Goal: Transaction & Acquisition: Book appointment/travel/reservation

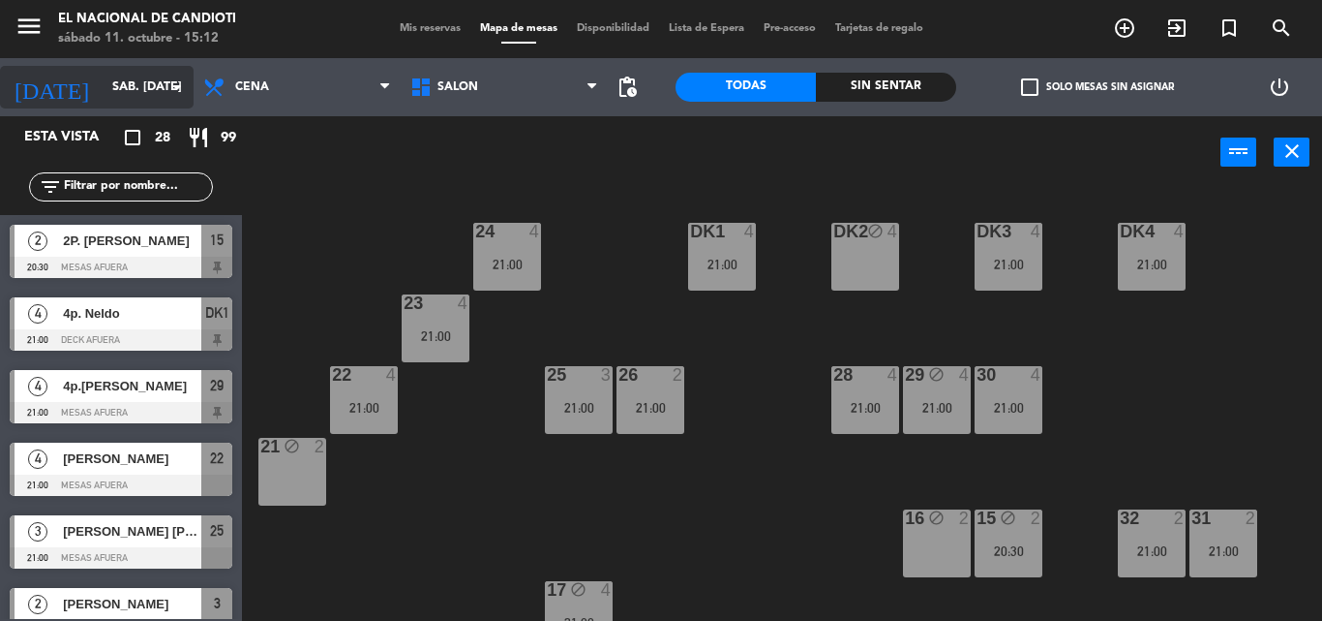
click at [141, 81] on input "sáb. [DATE]" at bounding box center [185, 87] width 164 height 33
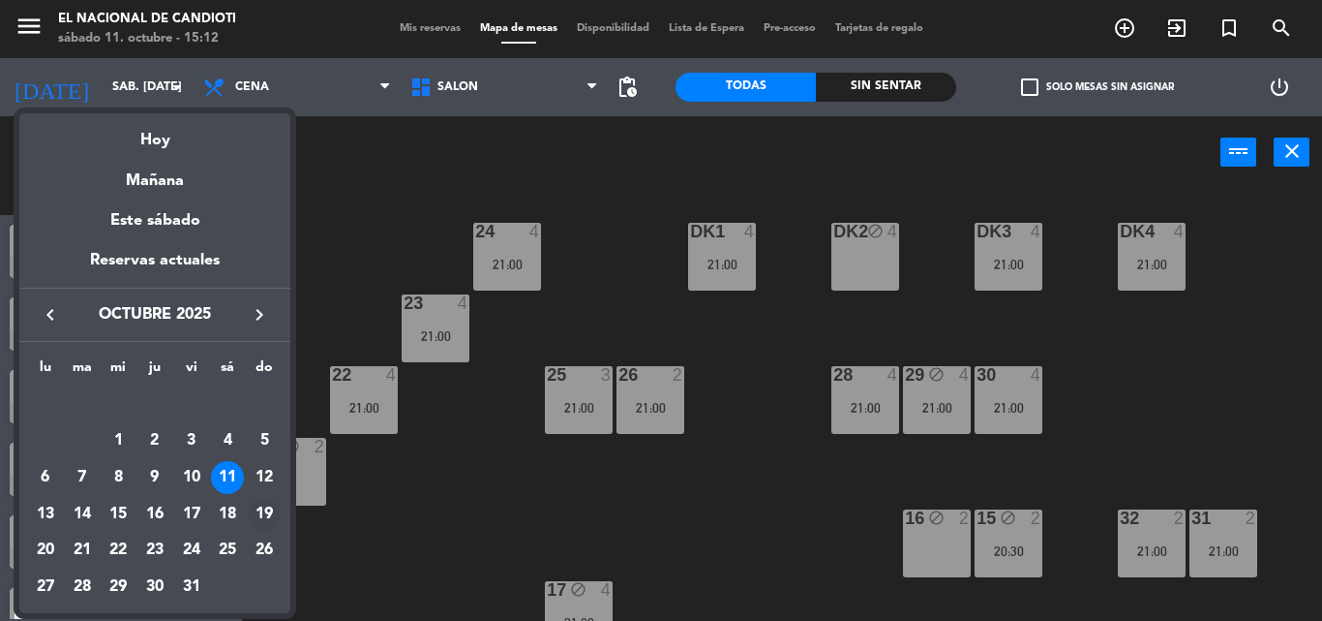
click at [259, 508] on div "19" at bounding box center [264, 514] width 33 height 33
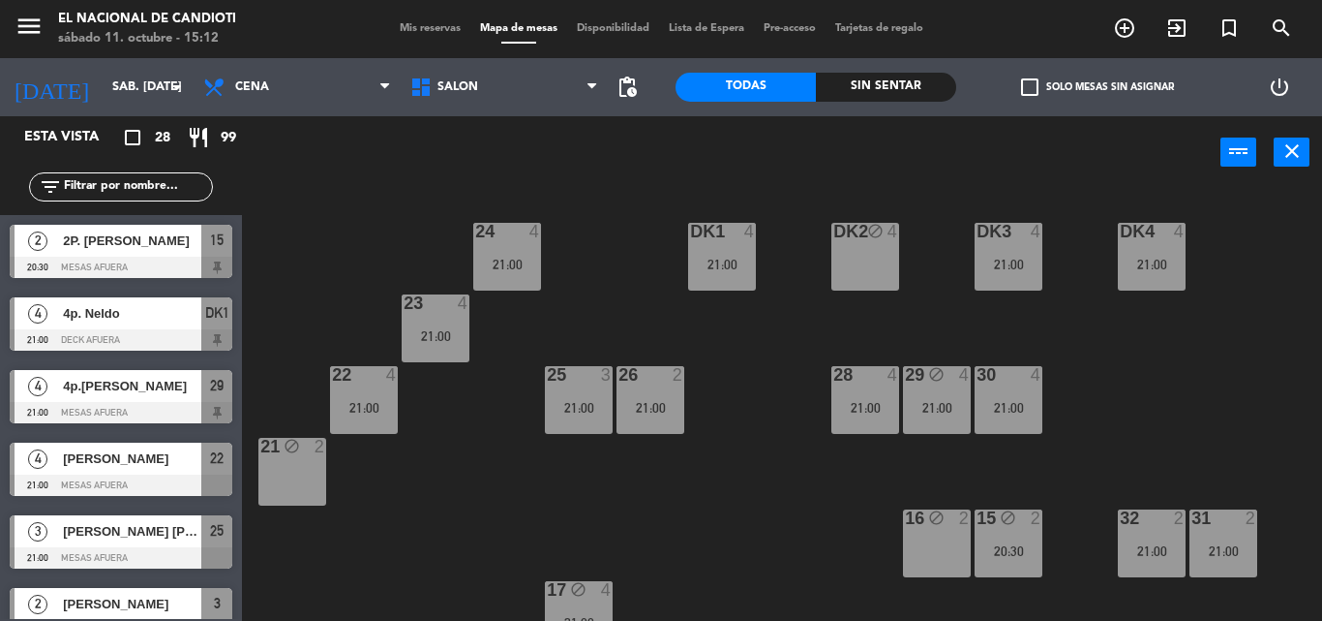
type input "dom. [DATE]"
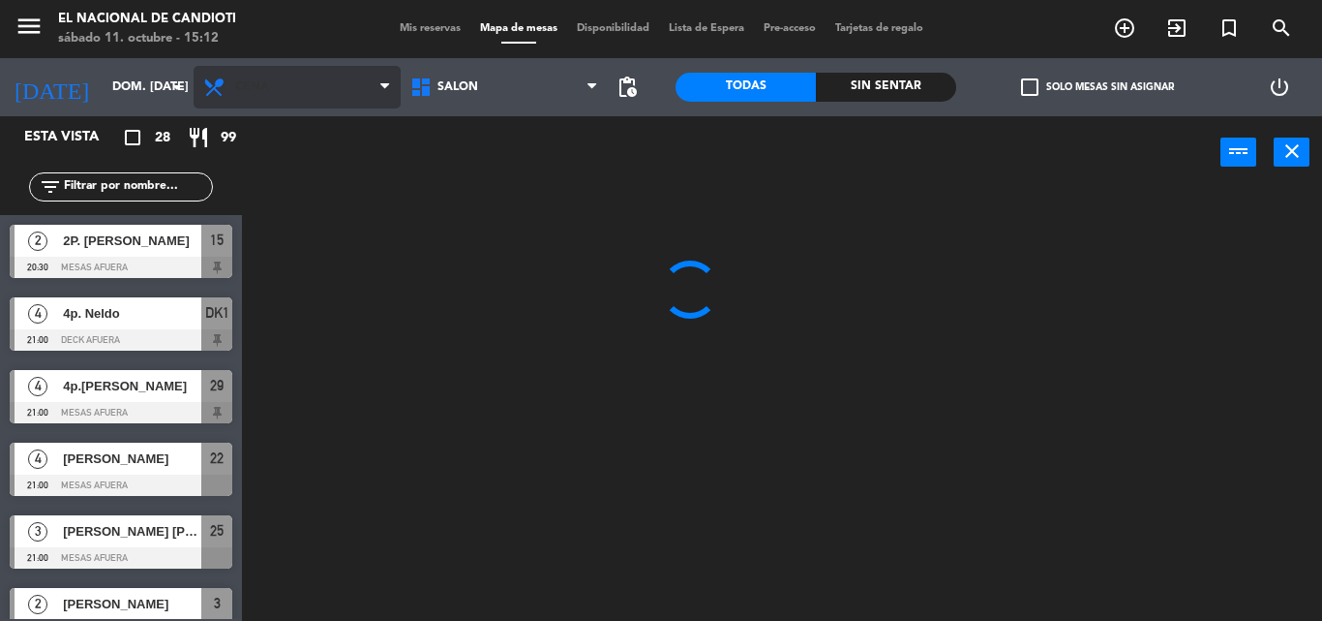
click at [314, 107] on span "Cena" at bounding box center [297, 87] width 207 height 43
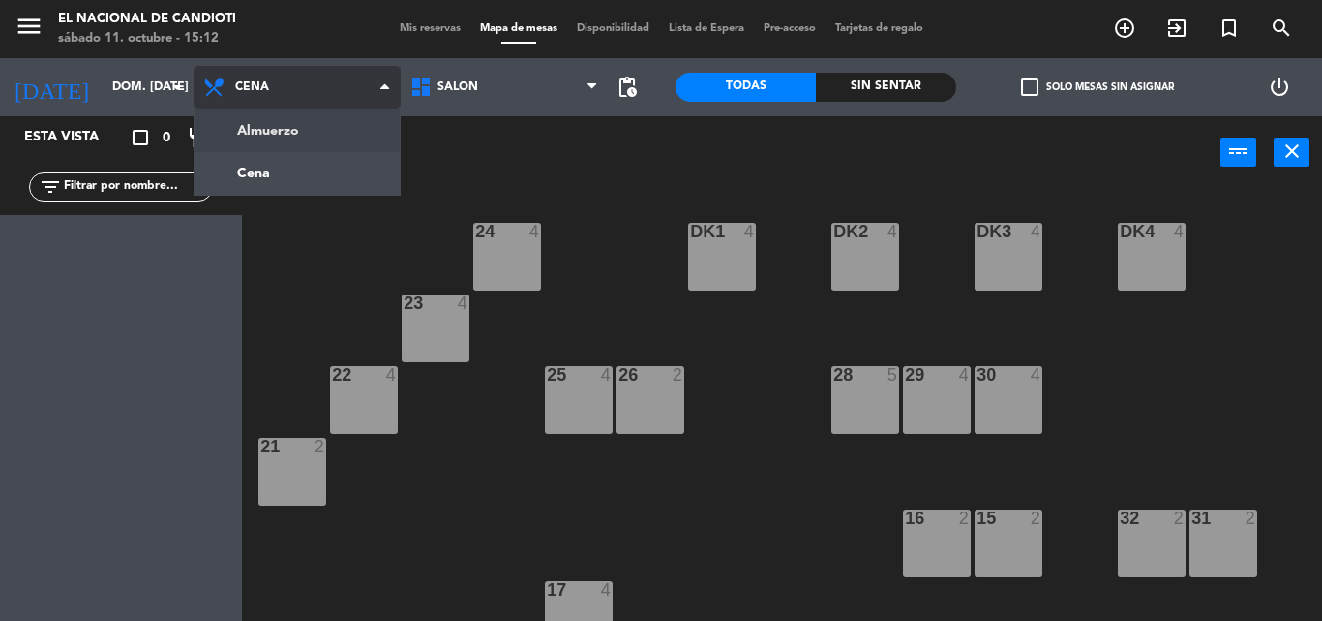
click at [318, 134] on ng-component "menu El Nacional de Candioti sábado 11. octubre - 15:12 Mis reservas Mapa de me…" at bounding box center [661, 310] width 1322 height 621
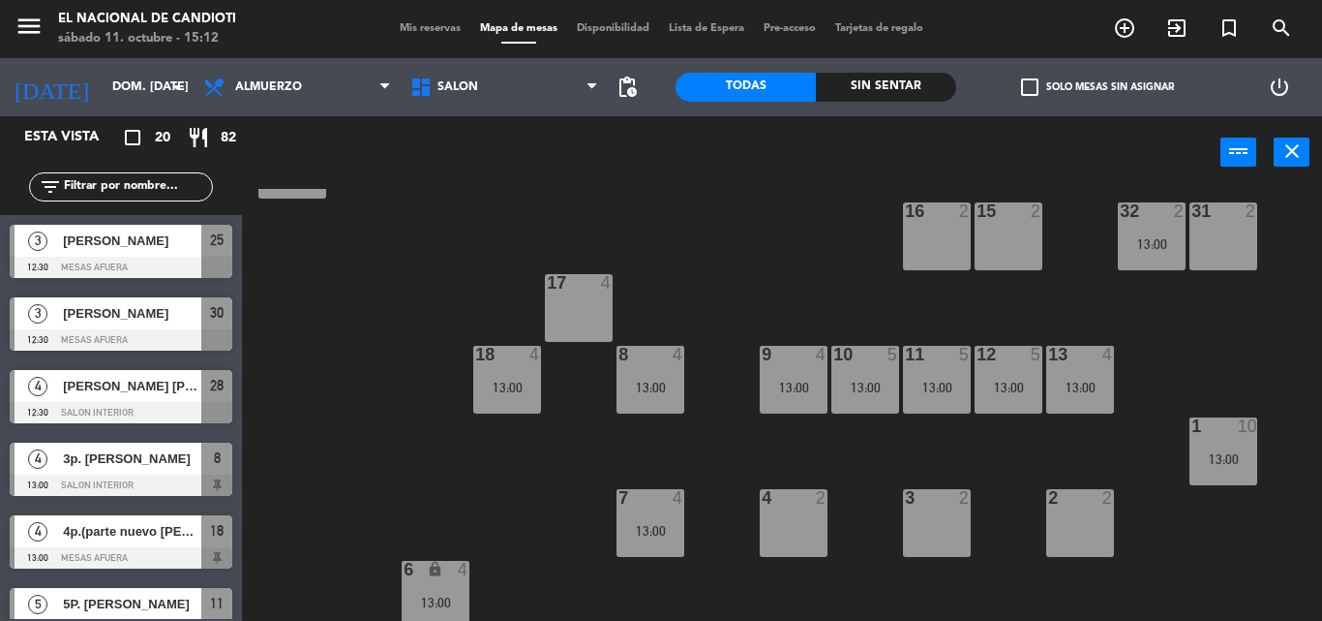
scroll to position [315, 0]
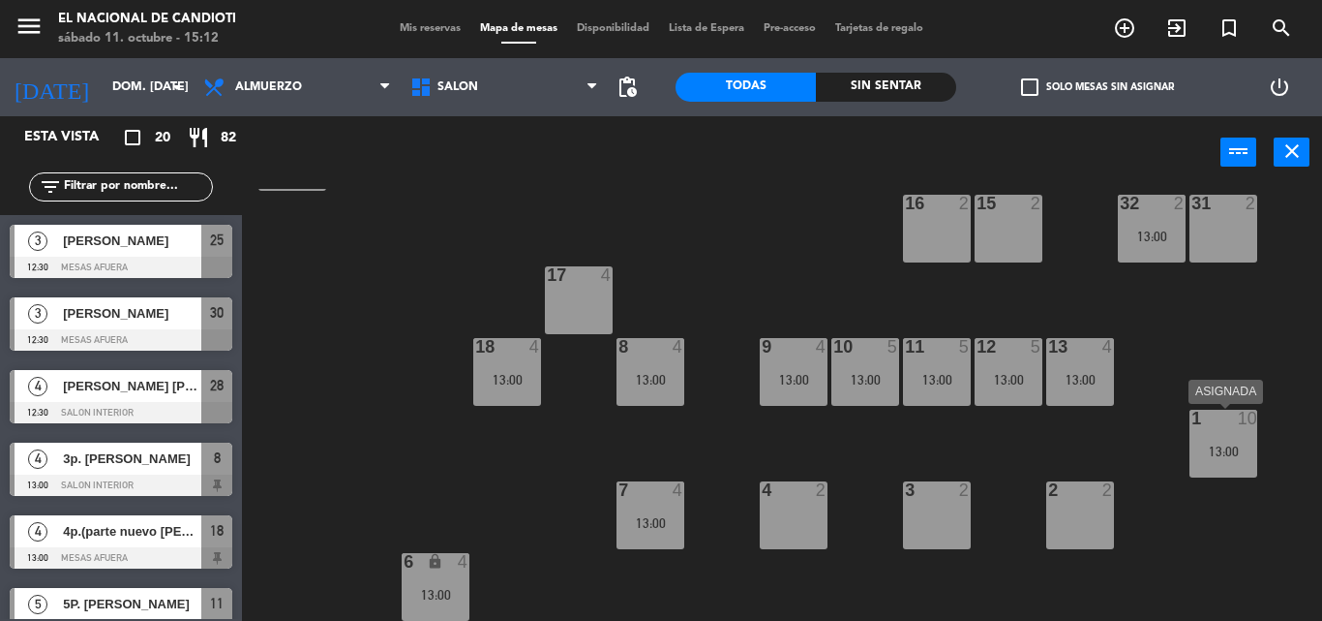
click at [1232, 433] on div "1 10 13:00" at bounding box center [1224, 443] width 68 height 68
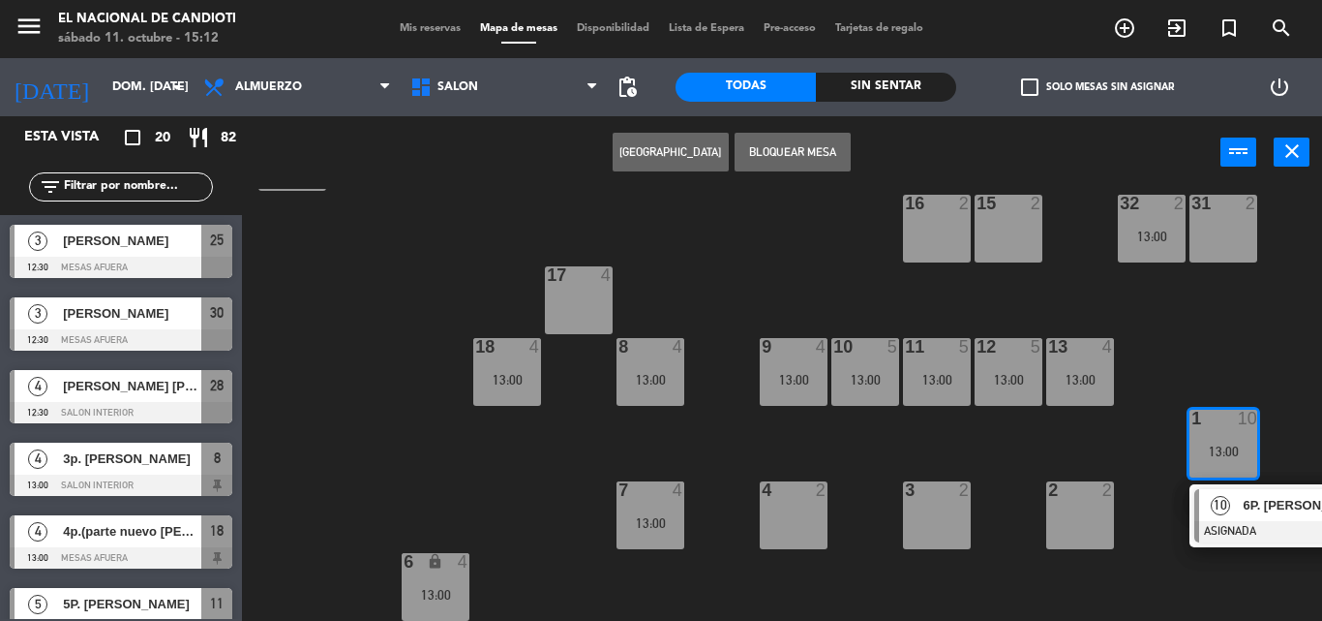
click at [1085, 520] on div "2 2" at bounding box center [1080, 515] width 68 height 68
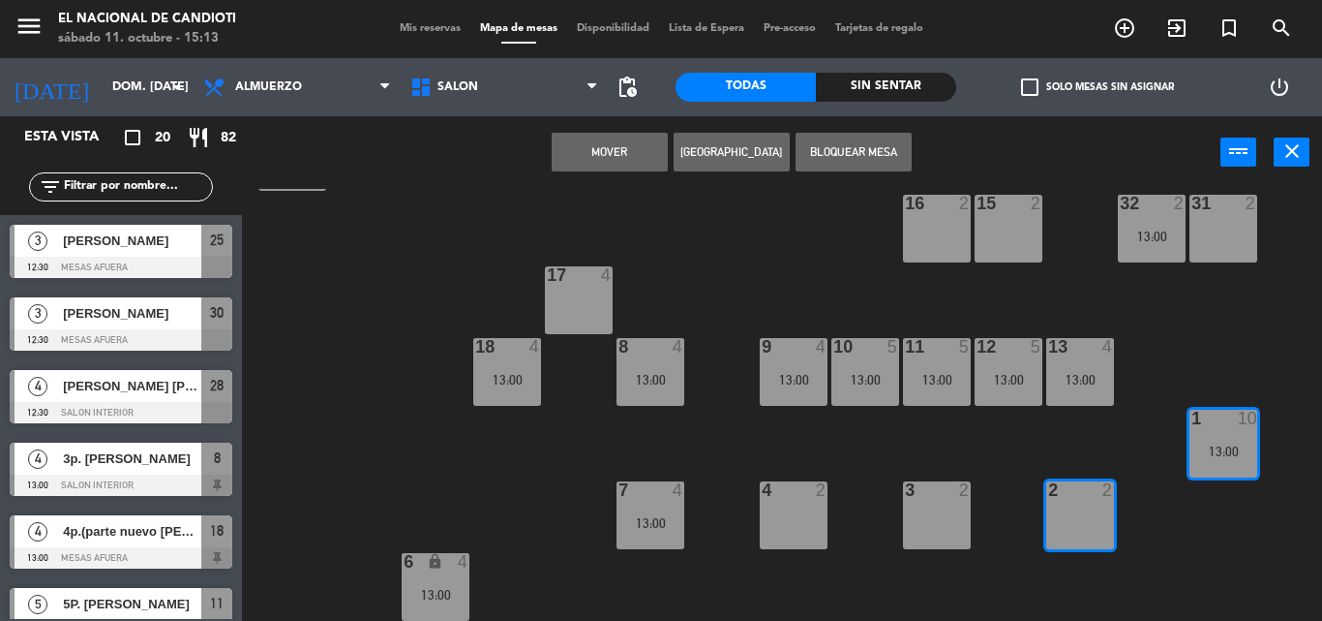
click at [653, 153] on button "Mover" at bounding box center [610, 152] width 116 height 39
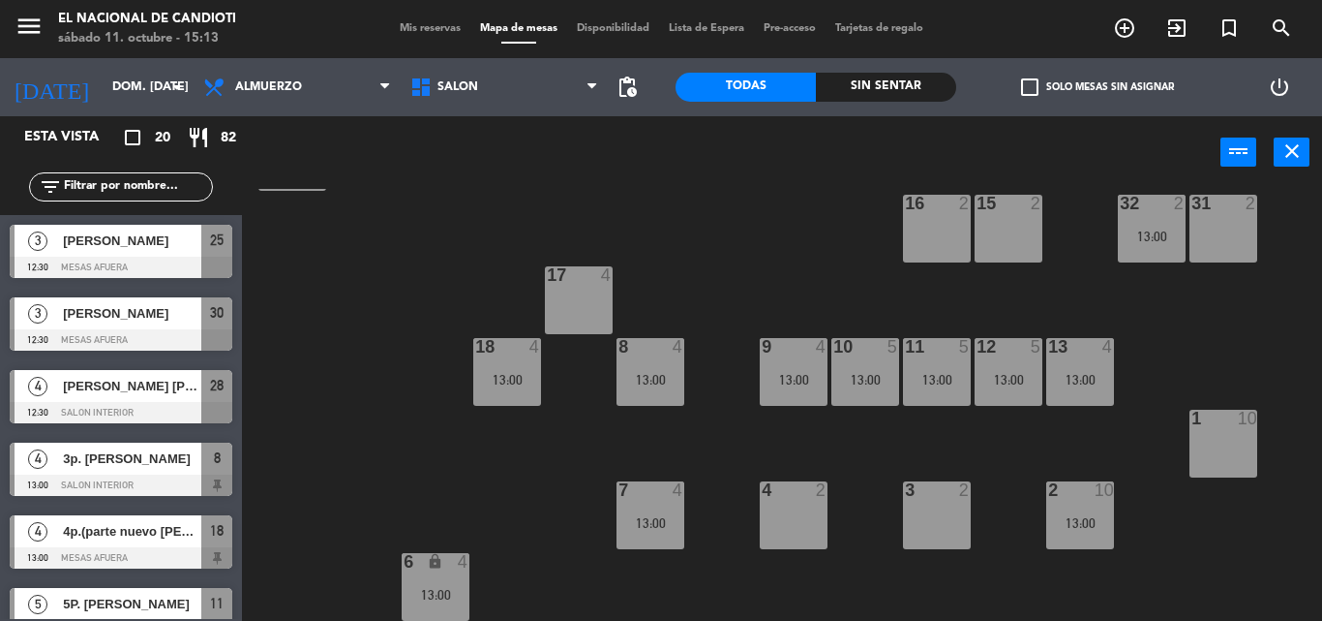
click at [1214, 440] on div "1 10" at bounding box center [1224, 443] width 68 height 68
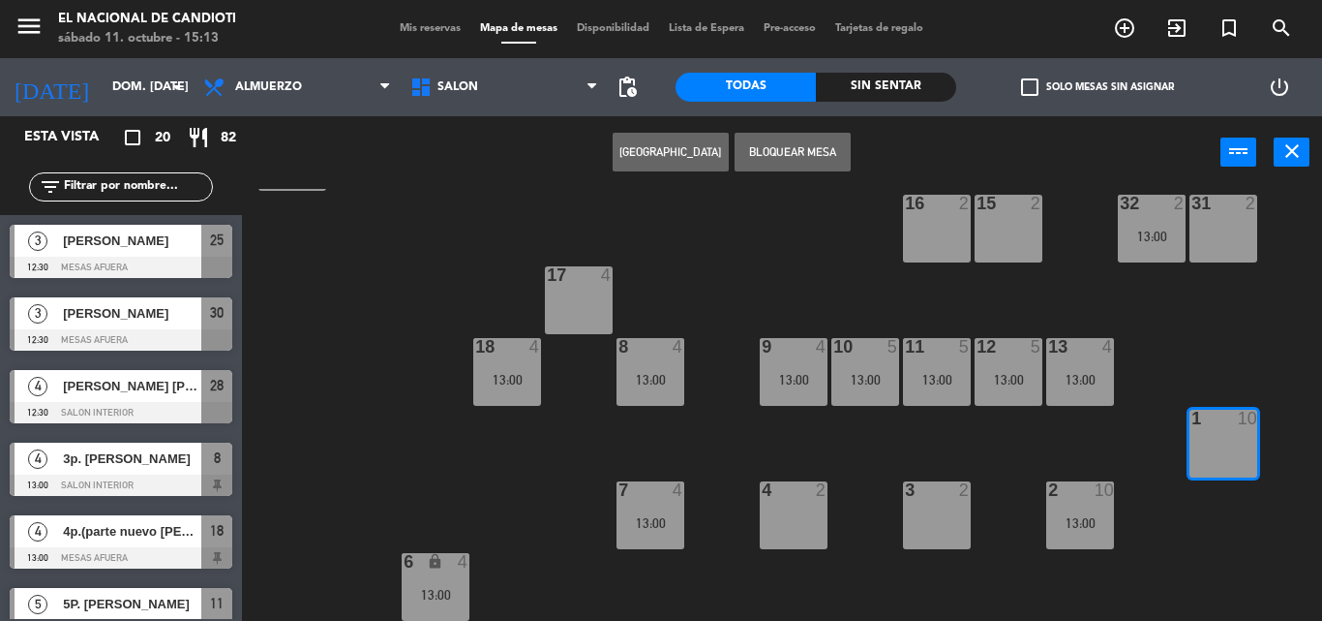
click at [666, 142] on button "[GEOGRAPHIC_DATA]" at bounding box center [671, 152] width 116 height 39
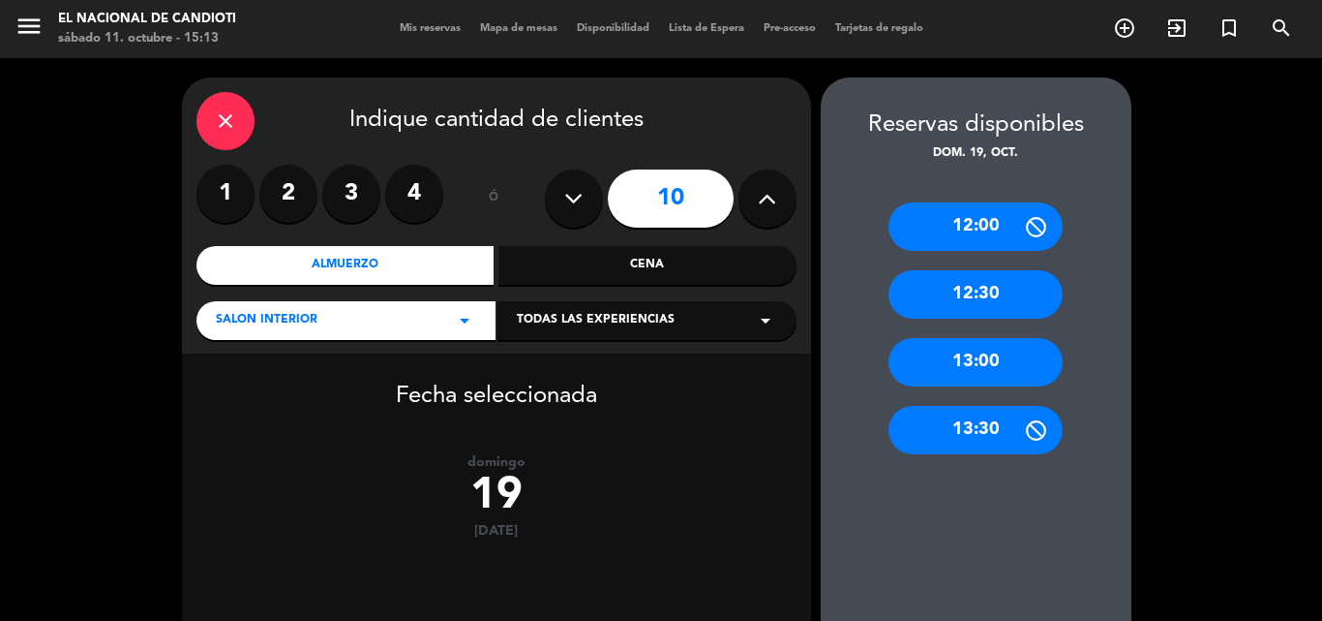
click at [967, 358] on div "13:00" at bounding box center [976, 362] width 174 height 48
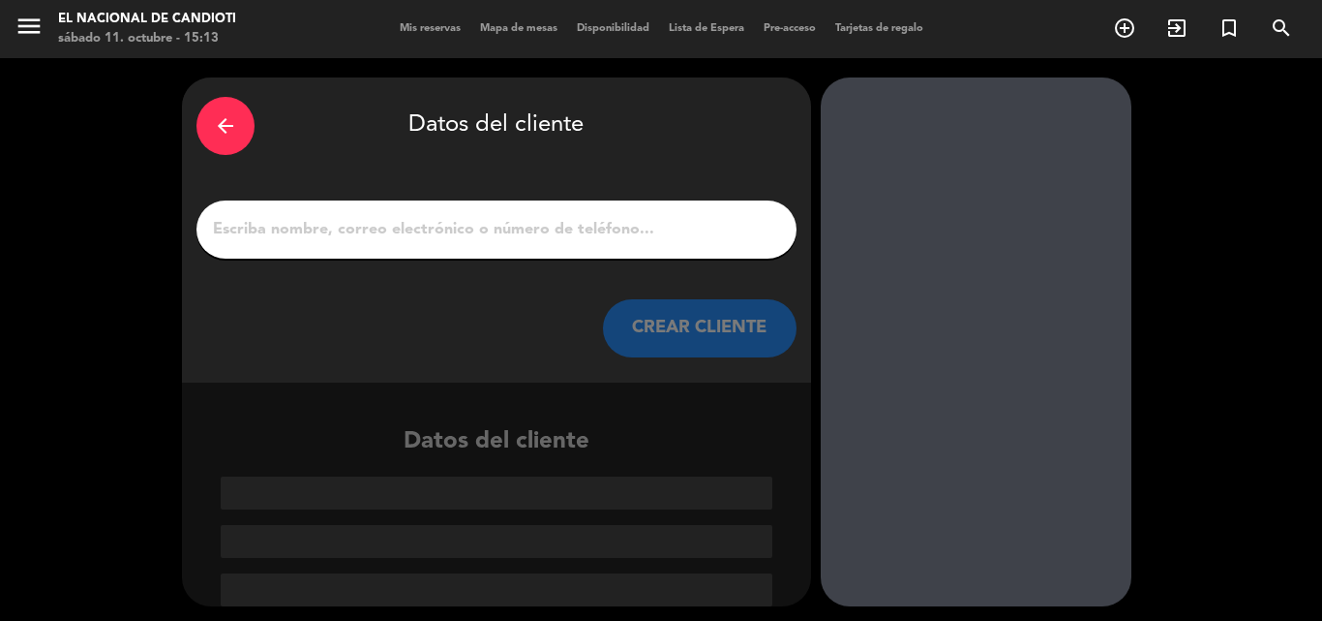
click at [481, 216] on input "1" at bounding box center [496, 229] width 571 height 27
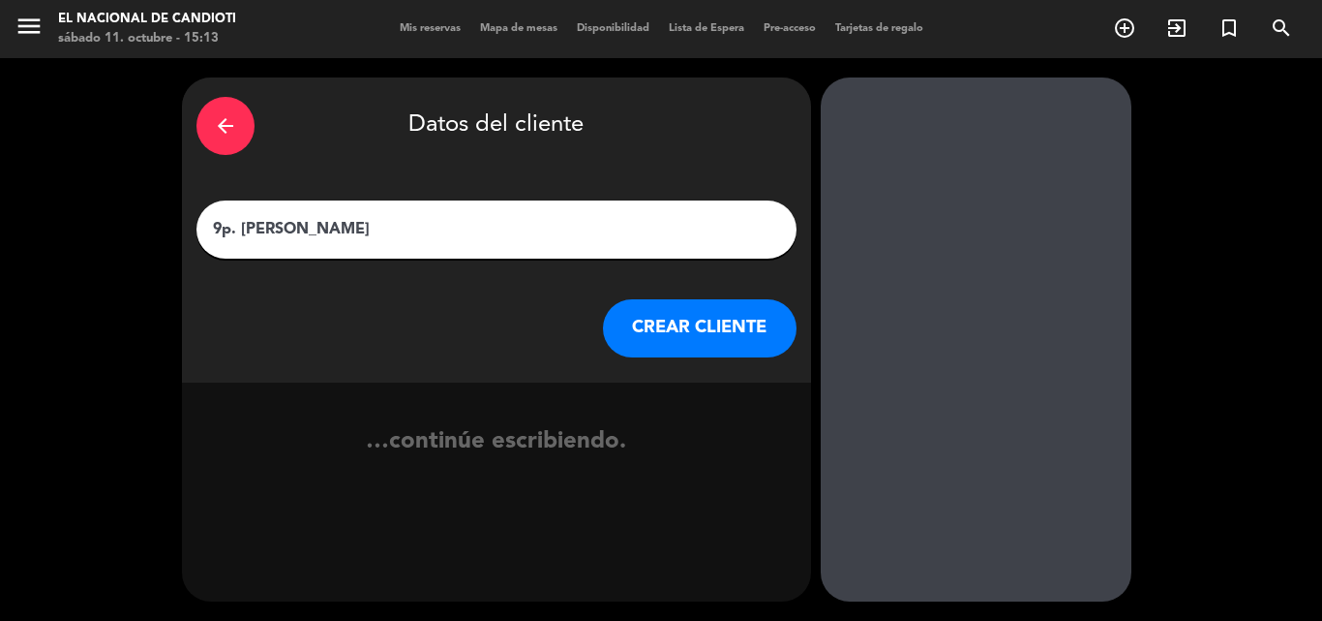
type input "9p. [PERSON_NAME]"
click at [643, 347] on button "CREAR CLIENTE" at bounding box center [700, 328] width 194 height 58
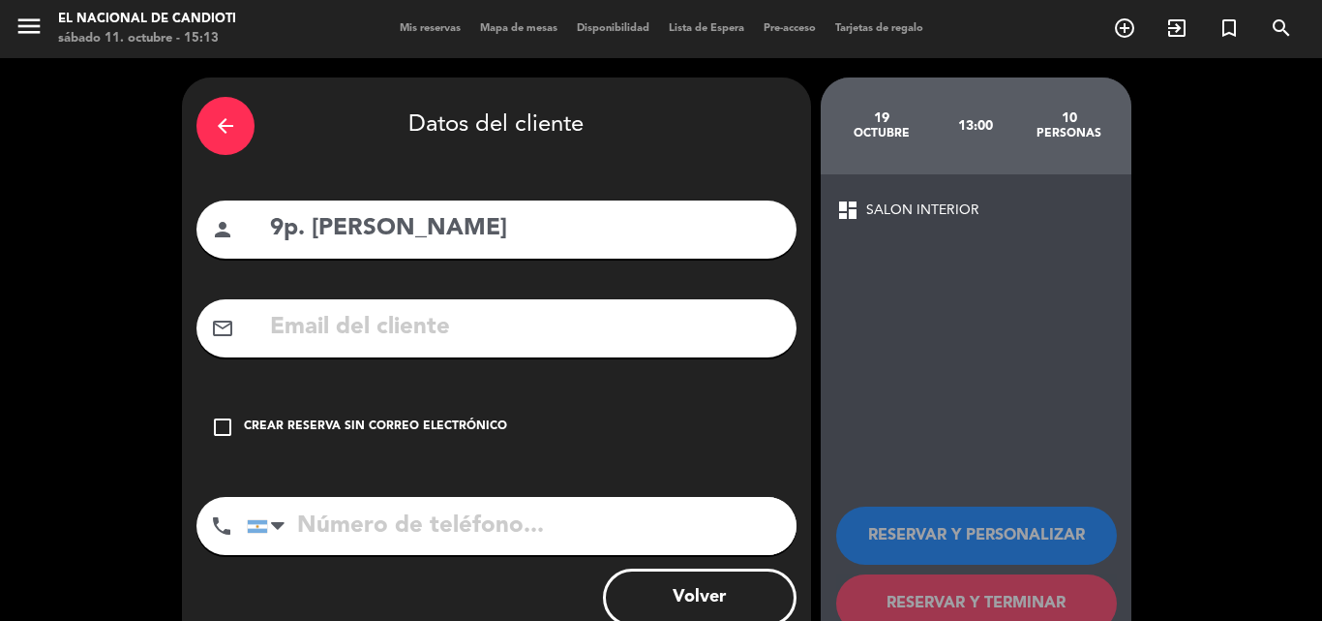
click at [456, 418] on div "Crear reserva sin correo electrónico" at bounding box center [375, 426] width 263 height 19
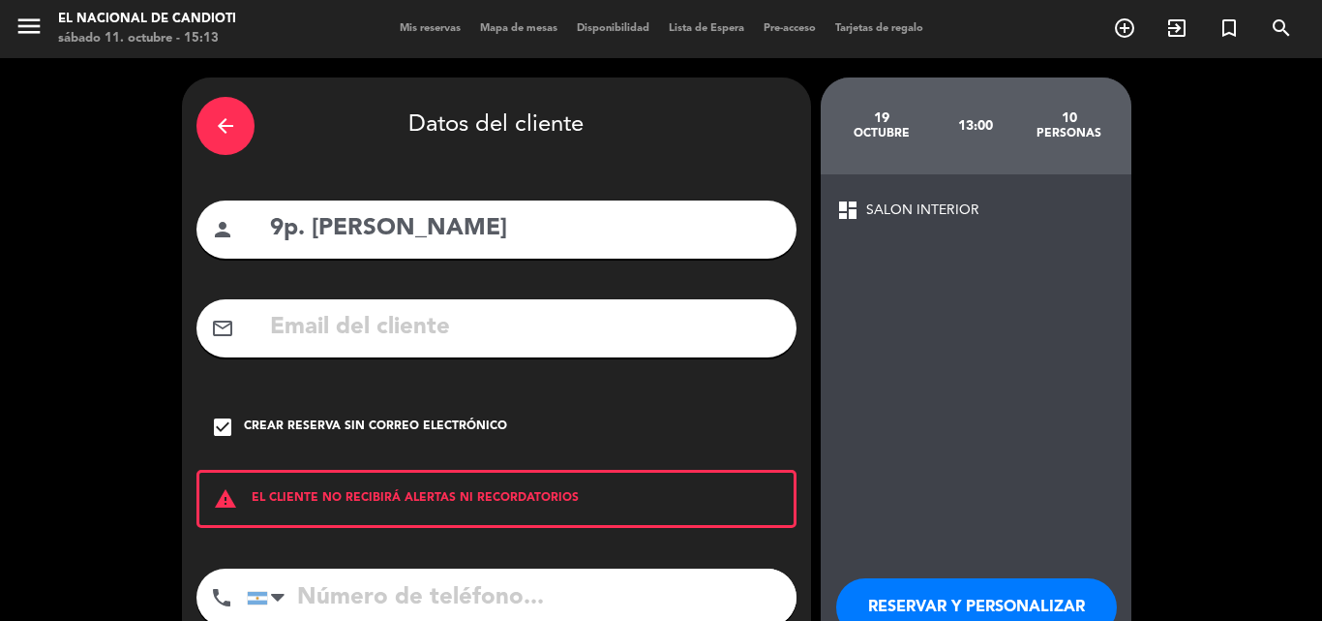
click at [431, 579] on input "tel" at bounding box center [522, 597] width 550 height 58
type input "3424292153"
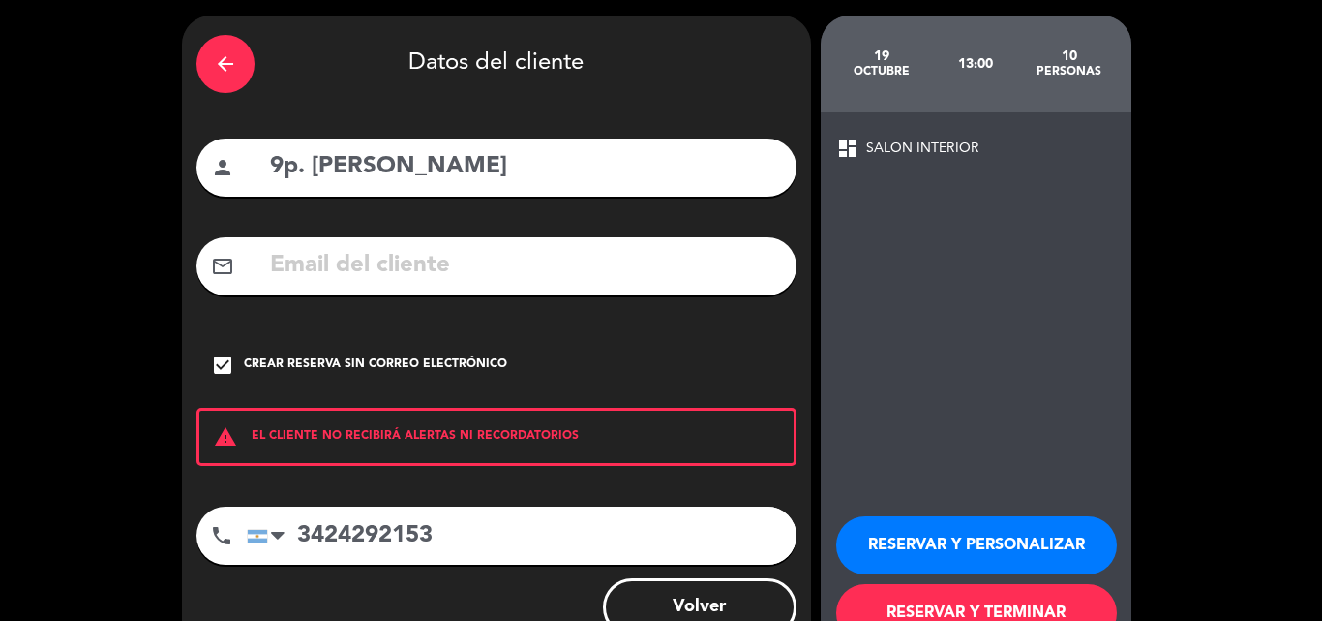
scroll to position [126, 0]
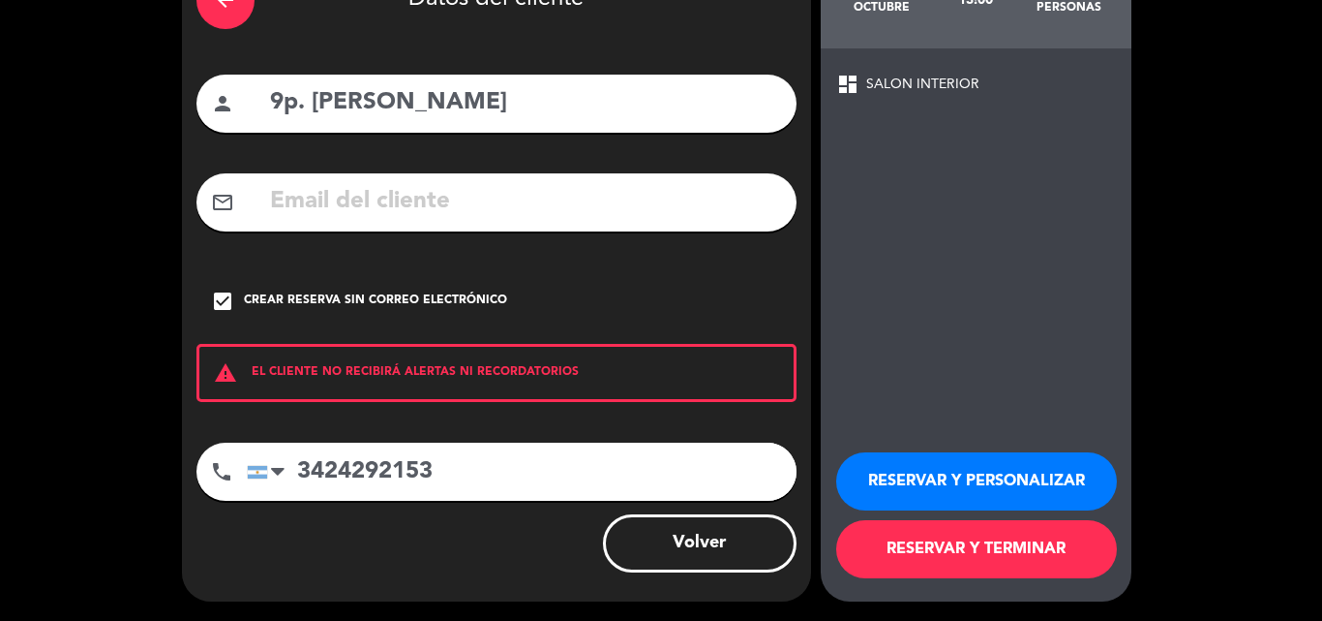
click at [911, 549] on button "RESERVAR Y TERMINAR" at bounding box center [976, 549] width 281 height 58
